Goal: Navigation & Orientation: Understand site structure

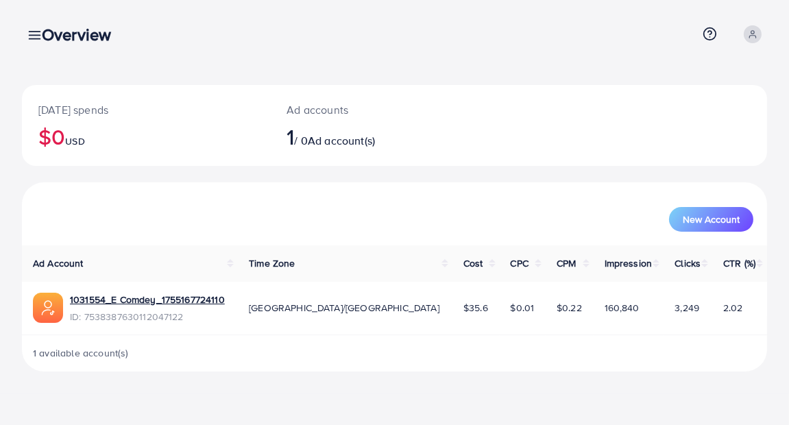
click at [32, 30] on div "Overview" at bounding box center [82, 35] width 102 height 20
click at [33, 33] on div "Overview" at bounding box center [82, 35] width 102 height 20
click at [35, 41] on div "Overview" at bounding box center [82, 35] width 102 height 20
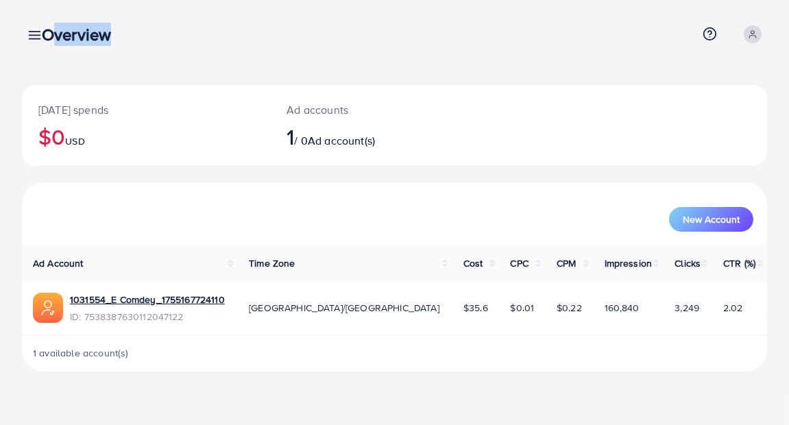
click at [34, 36] on div "Overview" at bounding box center [82, 35] width 102 height 20
click at [32, 34] on div "Overview" at bounding box center [82, 35] width 102 height 20
click at [29, 34] on icon at bounding box center [34, 35] width 14 height 14
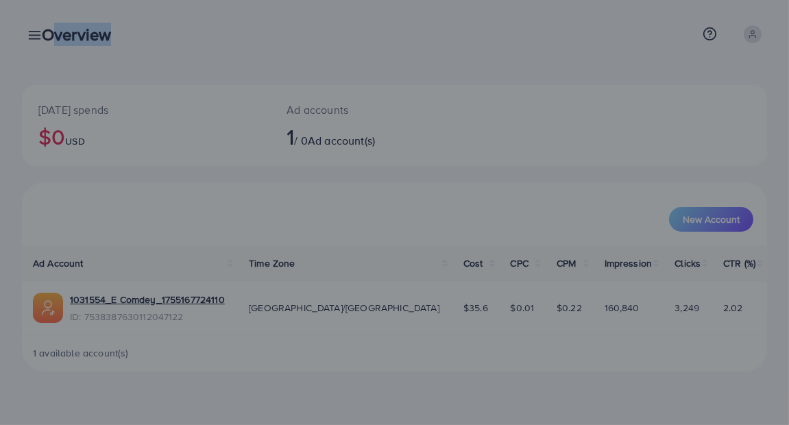
click at [29, 34] on div at bounding box center [394, 255] width 789 height 510
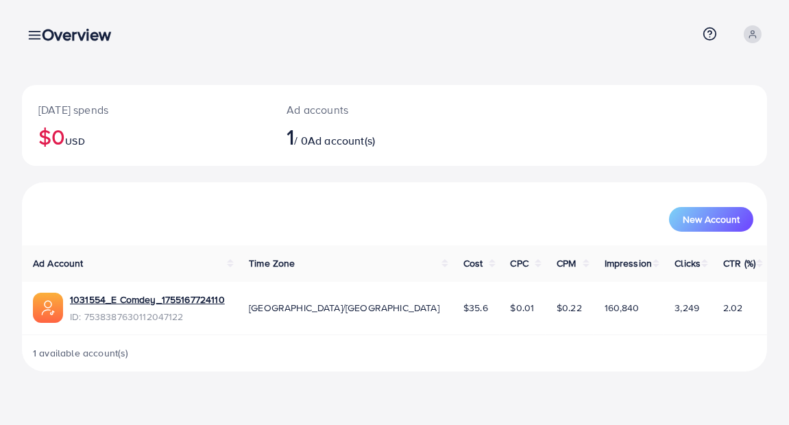
click at [36, 34] on div "Overview" at bounding box center [82, 35] width 102 height 20
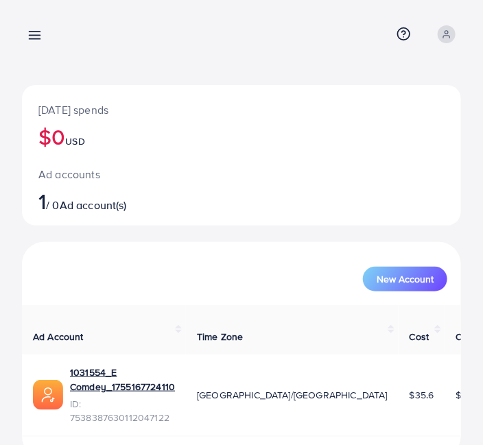
click at [39, 32] on line at bounding box center [34, 32] width 11 height 0
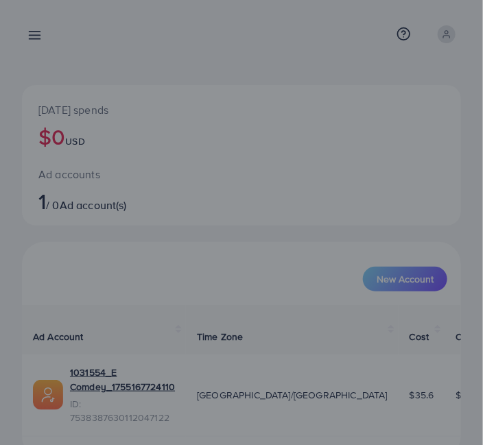
click at [34, 32] on div at bounding box center [241, 267] width 483 height 534
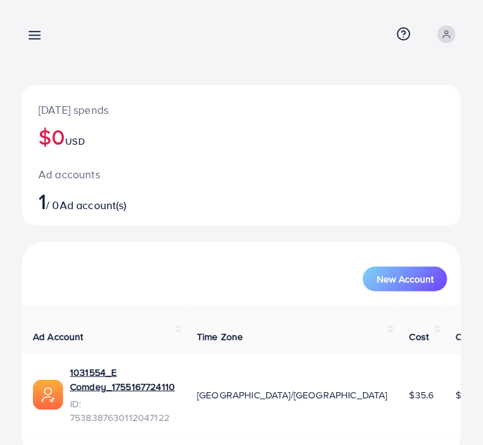
click at [34, 36] on icon at bounding box center [34, 35] width 14 height 14
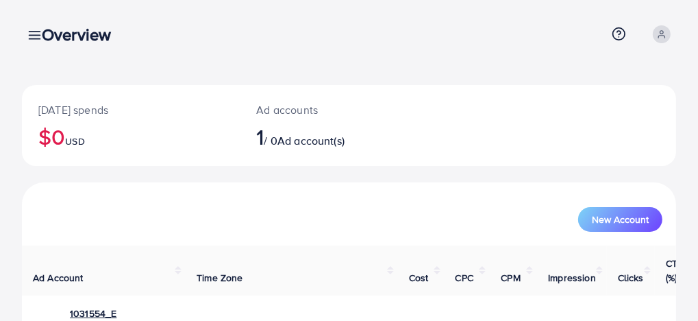
click at [33, 32] on div "Overview" at bounding box center [82, 35] width 102 height 20
click at [36, 34] on div "Overview" at bounding box center [82, 35] width 102 height 20
click at [32, 28] on div "Overview" at bounding box center [82, 35] width 102 height 20
click at [36, 34] on div "Overview" at bounding box center [82, 35] width 102 height 20
click at [38, 36] on div "Overview" at bounding box center [82, 35] width 102 height 20
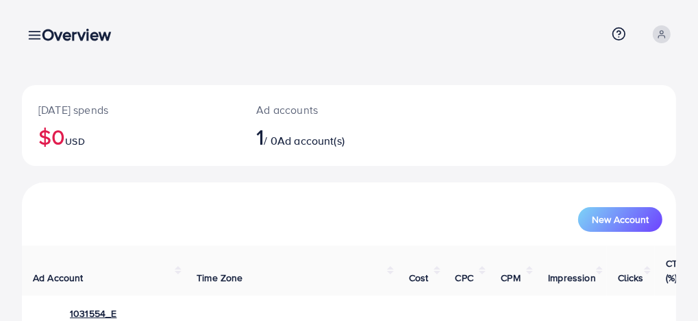
click at [38, 35] on div "Overview" at bounding box center [82, 35] width 102 height 20
click at [37, 32] on div "Overview" at bounding box center [82, 35] width 102 height 20
click at [36, 37] on div "Overview" at bounding box center [82, 35] width 102 height 20
click at [8, 34] on div "[DATE] spends $0 USD Ad accounts 1 / 0 Ad account(s) New Account Ad Account Tim…" at bounding box center [349, 217] width 698 height 435
click at [3, 37] on div "[DATE] spends $0 USD Ad accounts 1 / 0 Ad account(s) New Account Ad Account Tim…" at bounding box center [349, 217] width 698 height 435
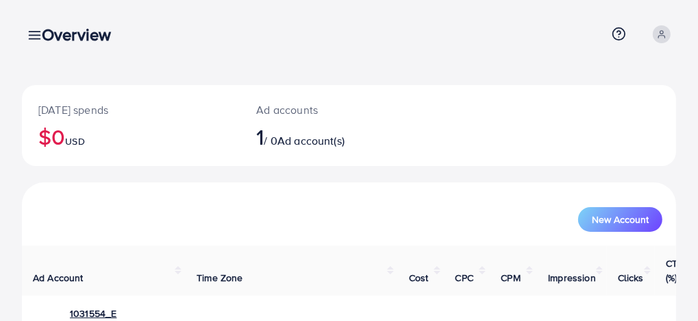
click at [25, 34] on link at bounding box center [32, 34] width 20 height 17
click at [27, 34] on div at bounding box center [349, 192] width 698 height 385
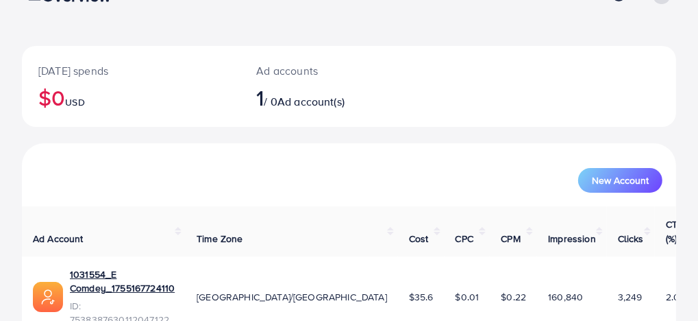
scroll to position [71, 0]
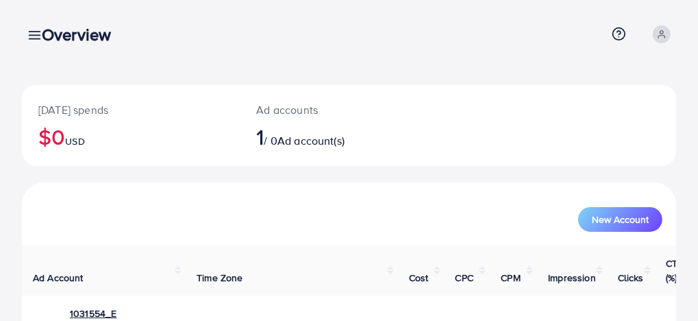
click at [30, 30] on icon at bounding box center [34, 35] width 14 height 14
